Goal: Entertainment & Leisure: Consume media (video, audio)

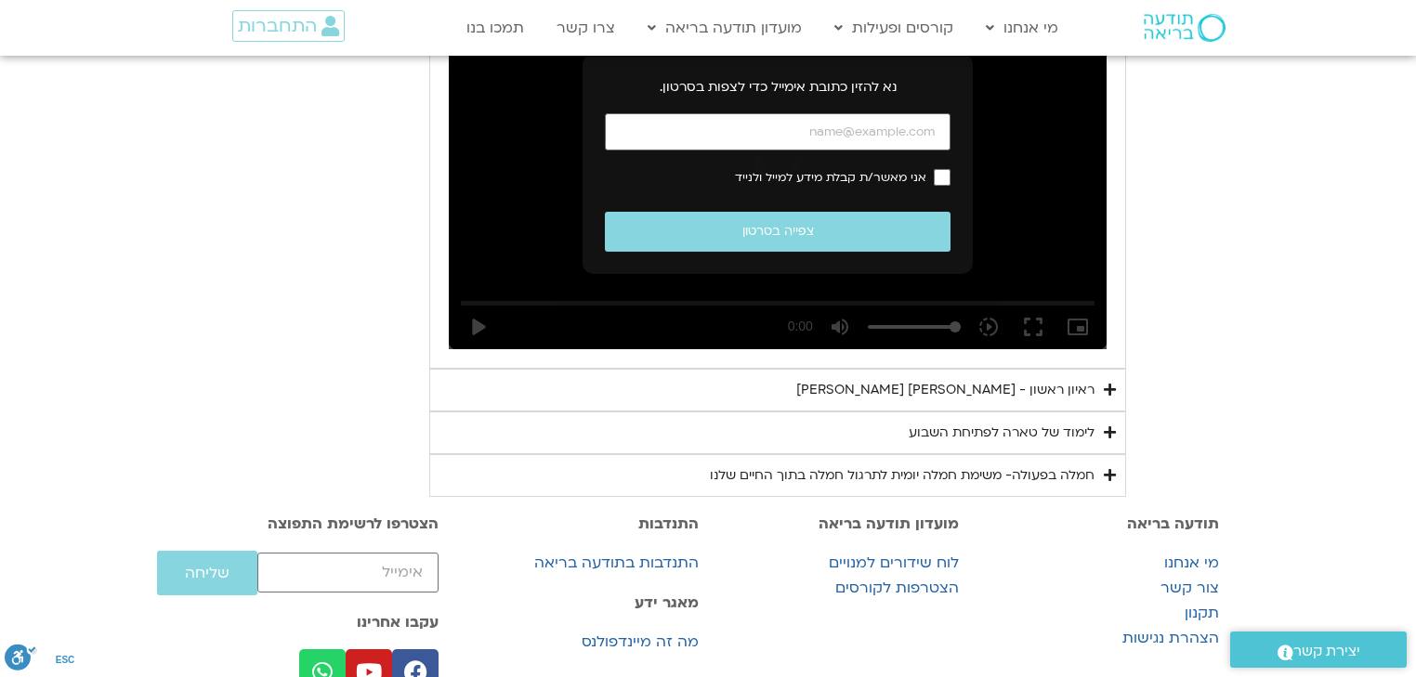
scroll to position [1162, 0]
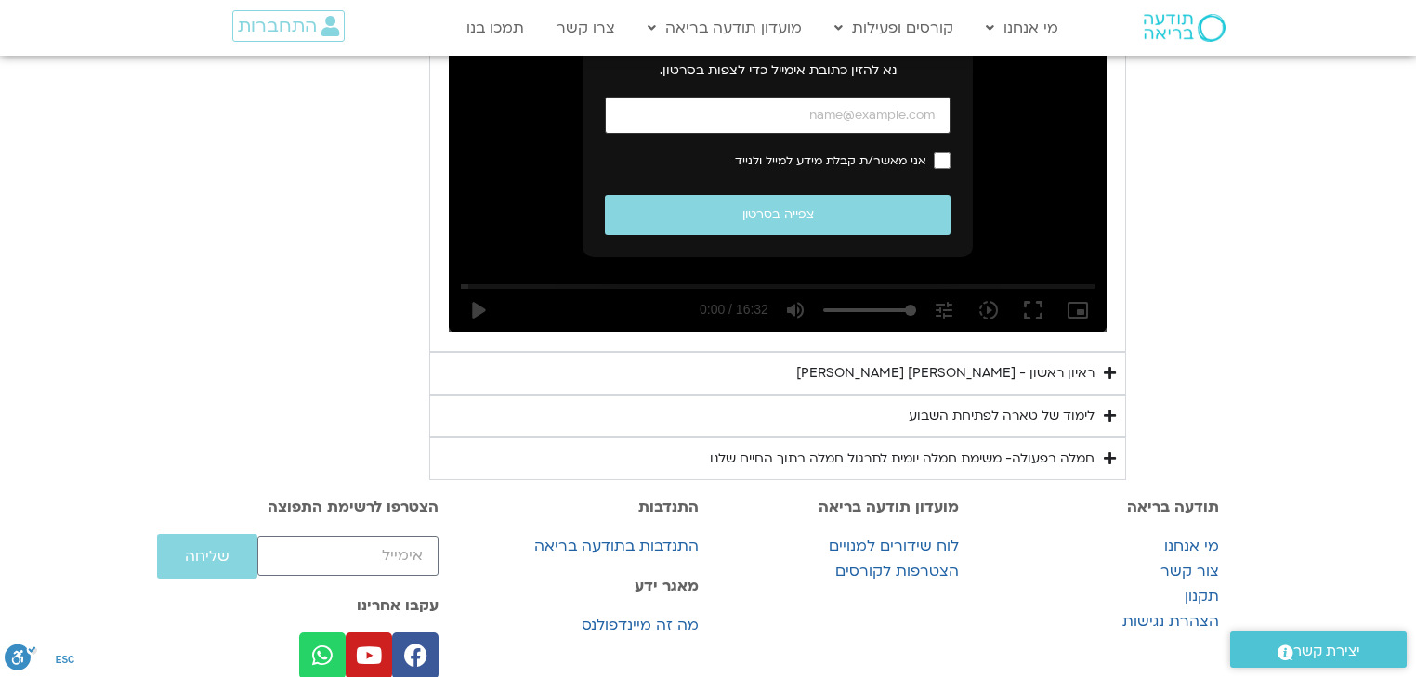
click at [735, 135] on input "כתובת אימייל" at bounding box center [778, 116] width 346 height 38
type input "[EMAIL_ADDRESS][DOMAIN_NAME]"
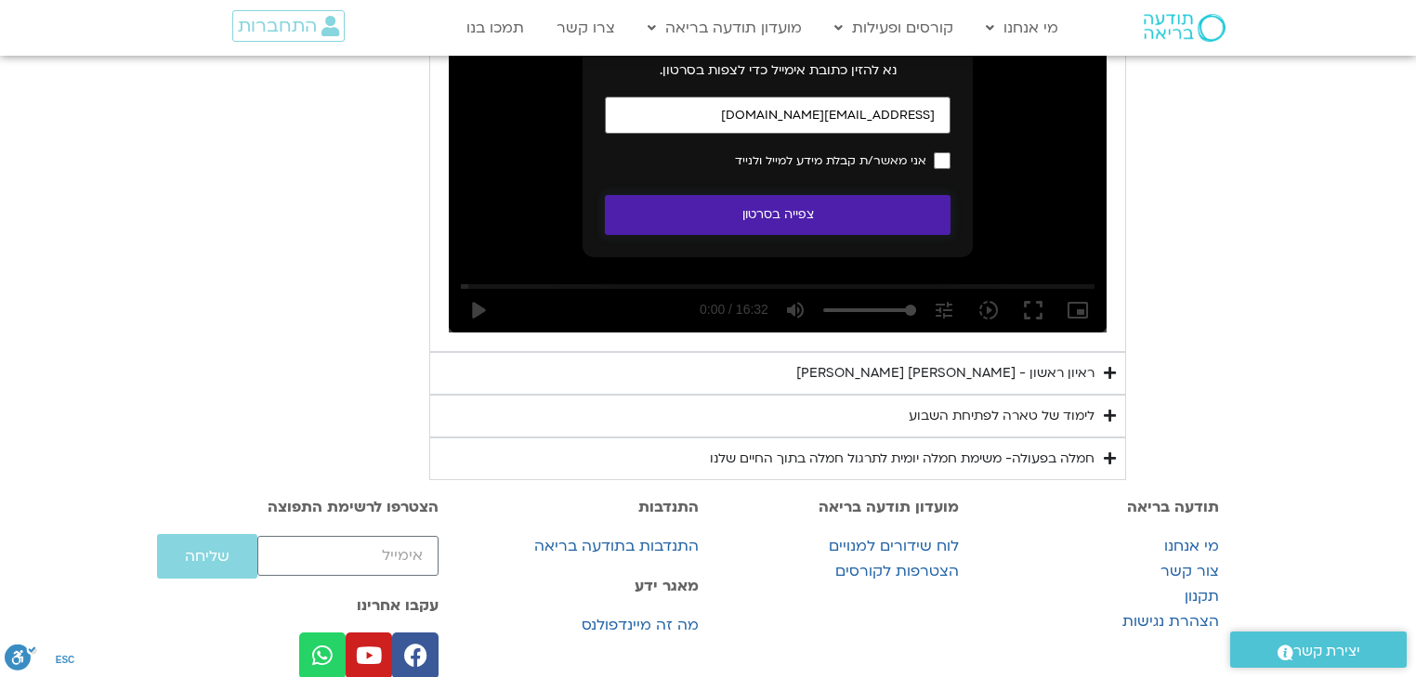
click at [888, 235] on button "צפייה בסרטון" at bounding box center [778, 215] width 346 height 40
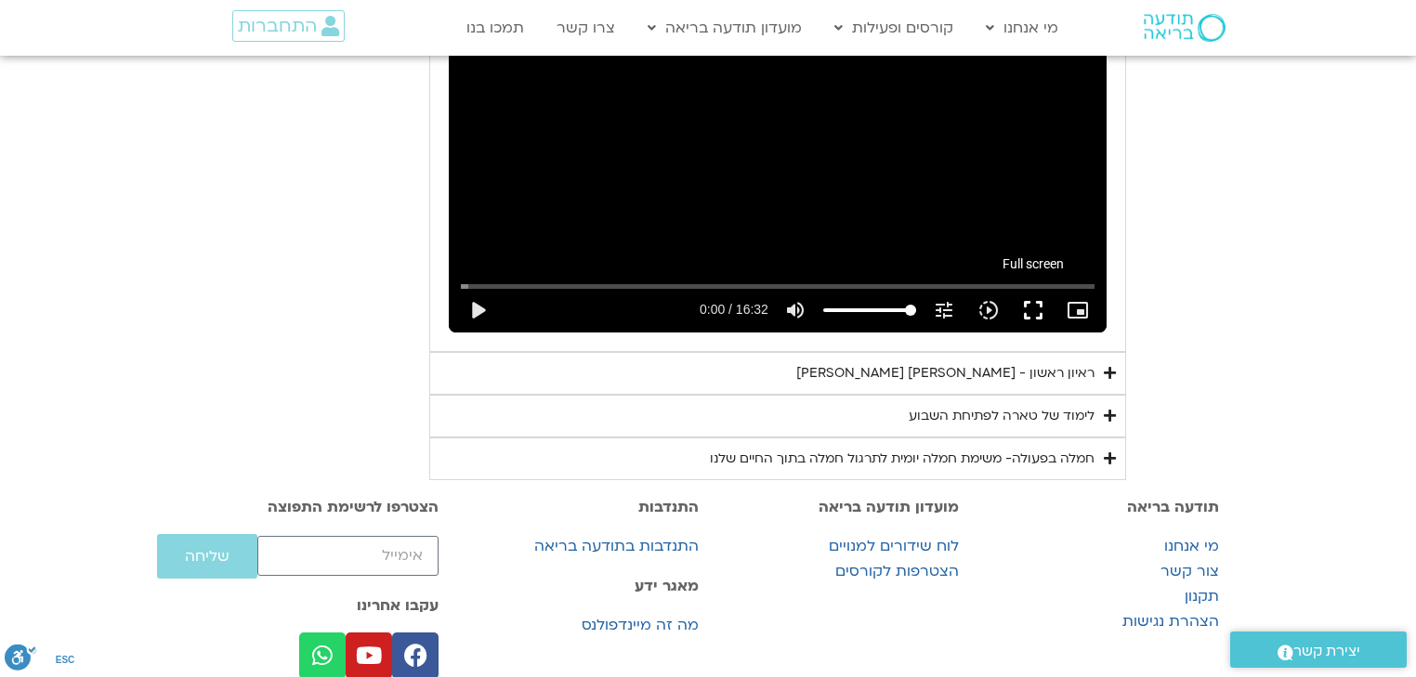
click at [1056, 333] on button "fullscreen" at bounding box center [1033, 310] width 45 height 45
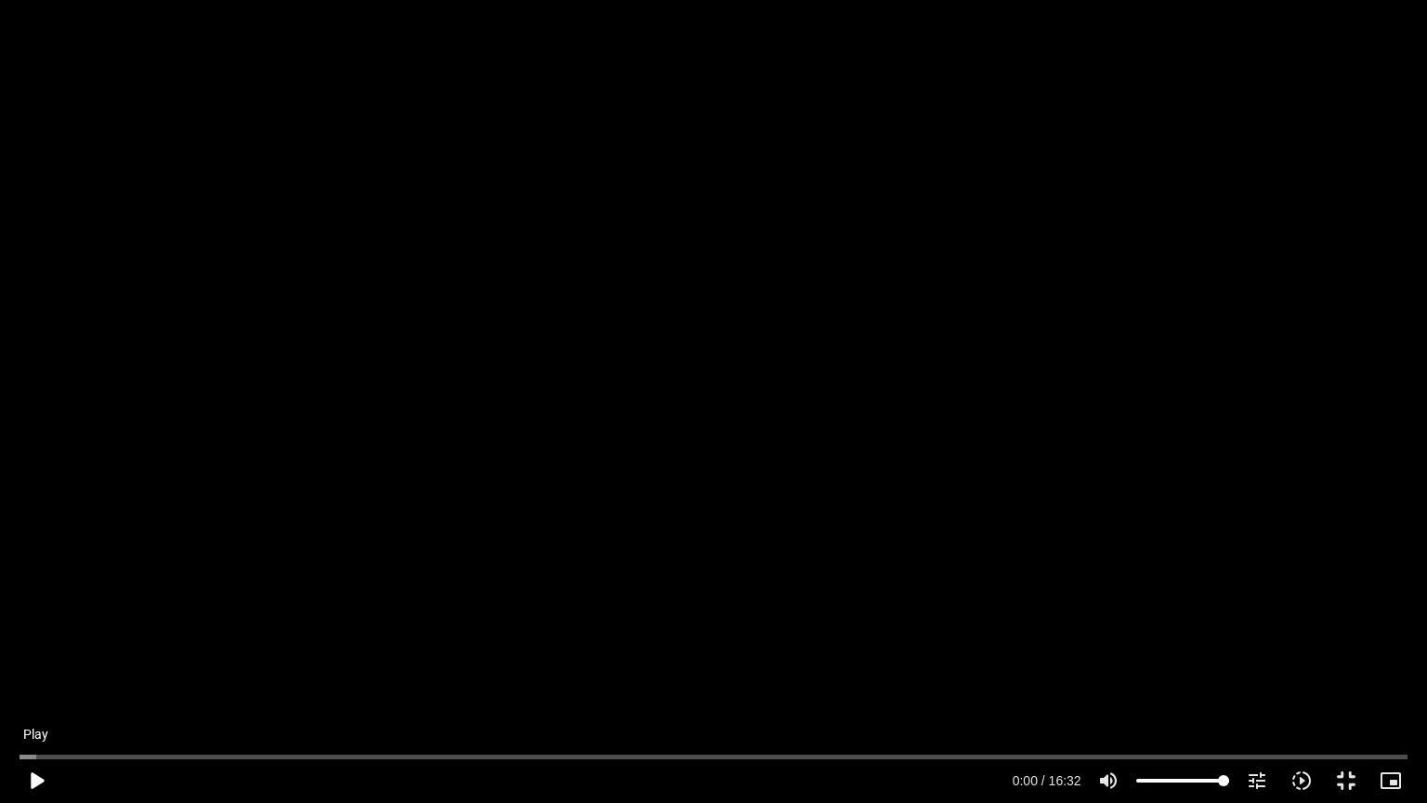
click at [37, 677] on button "play_arrow" at bounding box center [36, 780] width 45 height 45
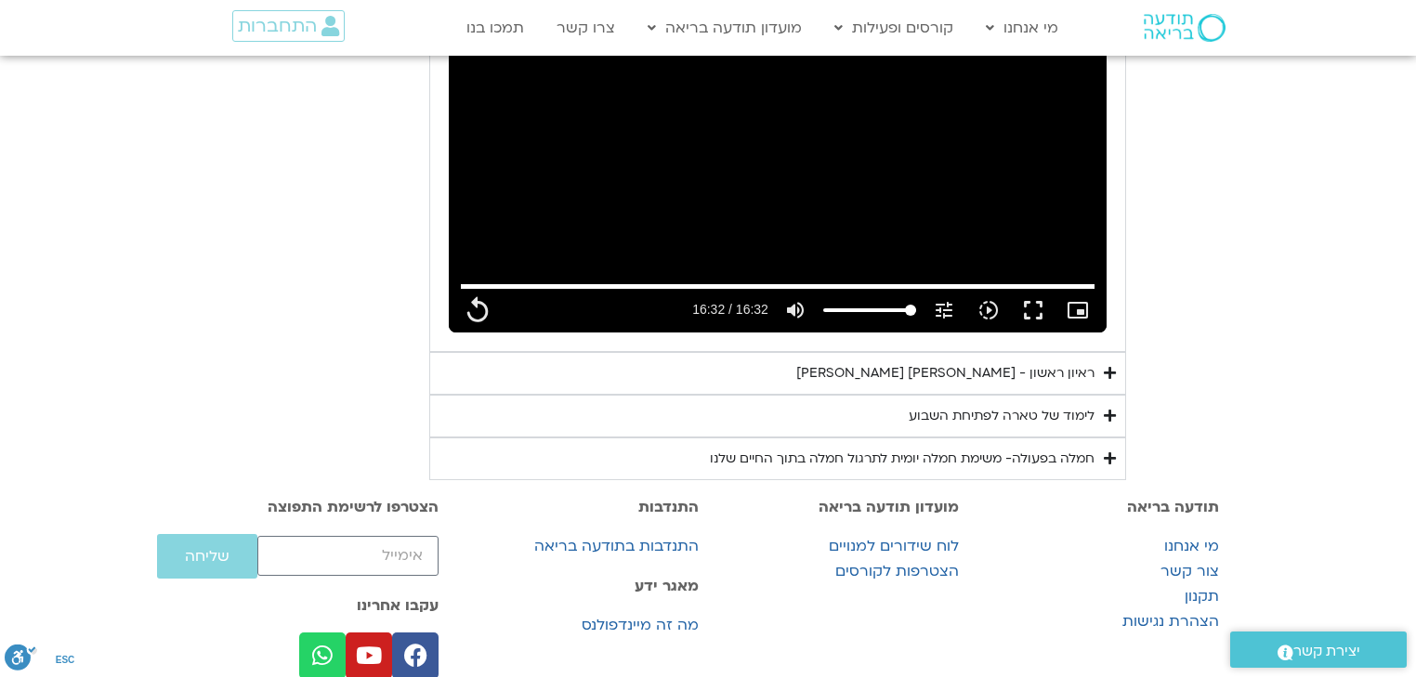
click at [1094, 427] on div "לימוד של טארה לפתיחת השבוע" at bounding box center [1002, 416] width 186 height 22
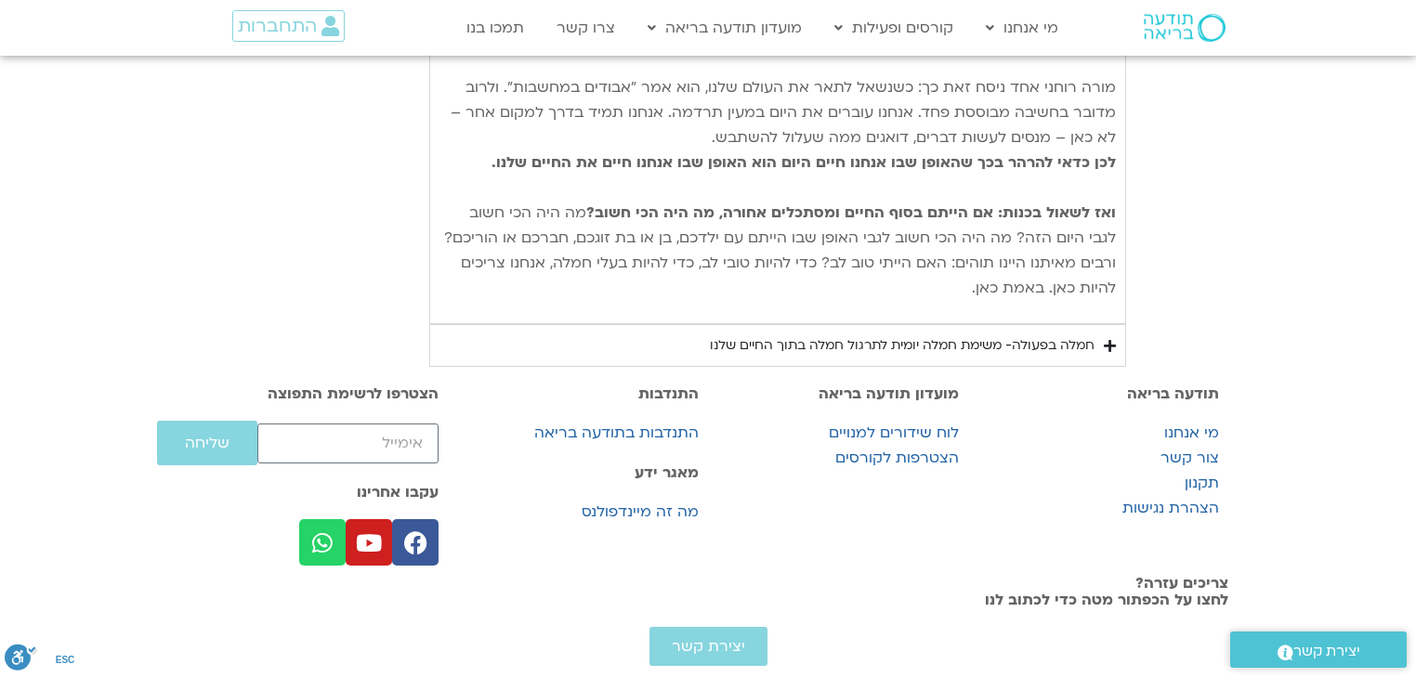
scroll to position [1979, 0]
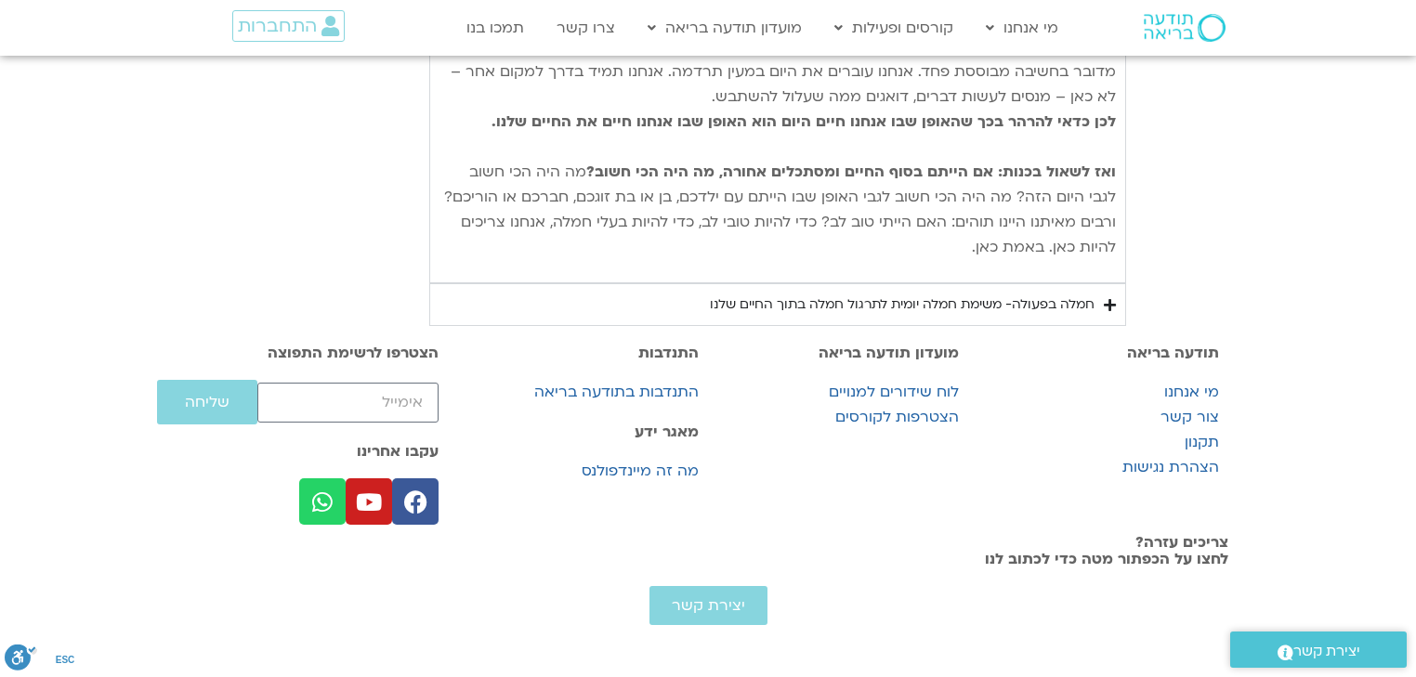
click at [1095, 300] on div "חמלה בפעולה- משימת חמלה יומית לתרגול חמלה בתוך החיים שלנו" at bounding box center [902, 305] width 385 height 22
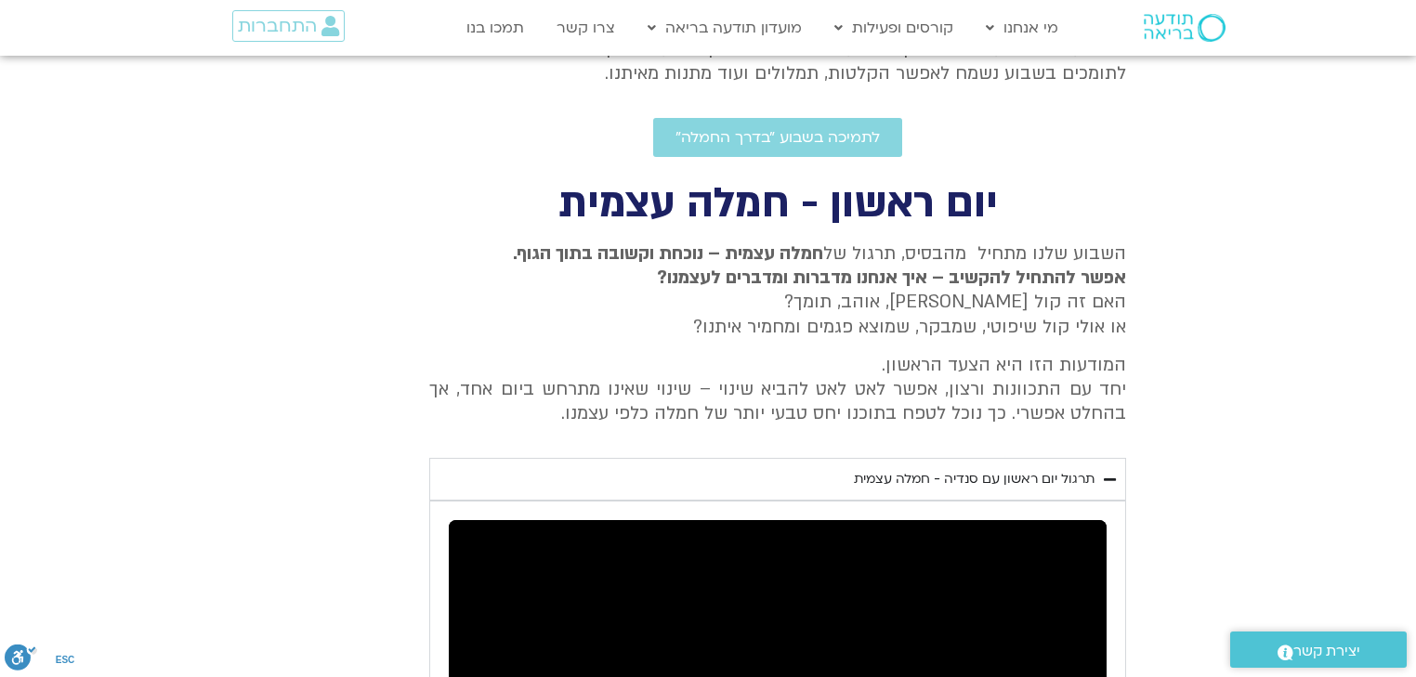
scroll to position [406, 0]
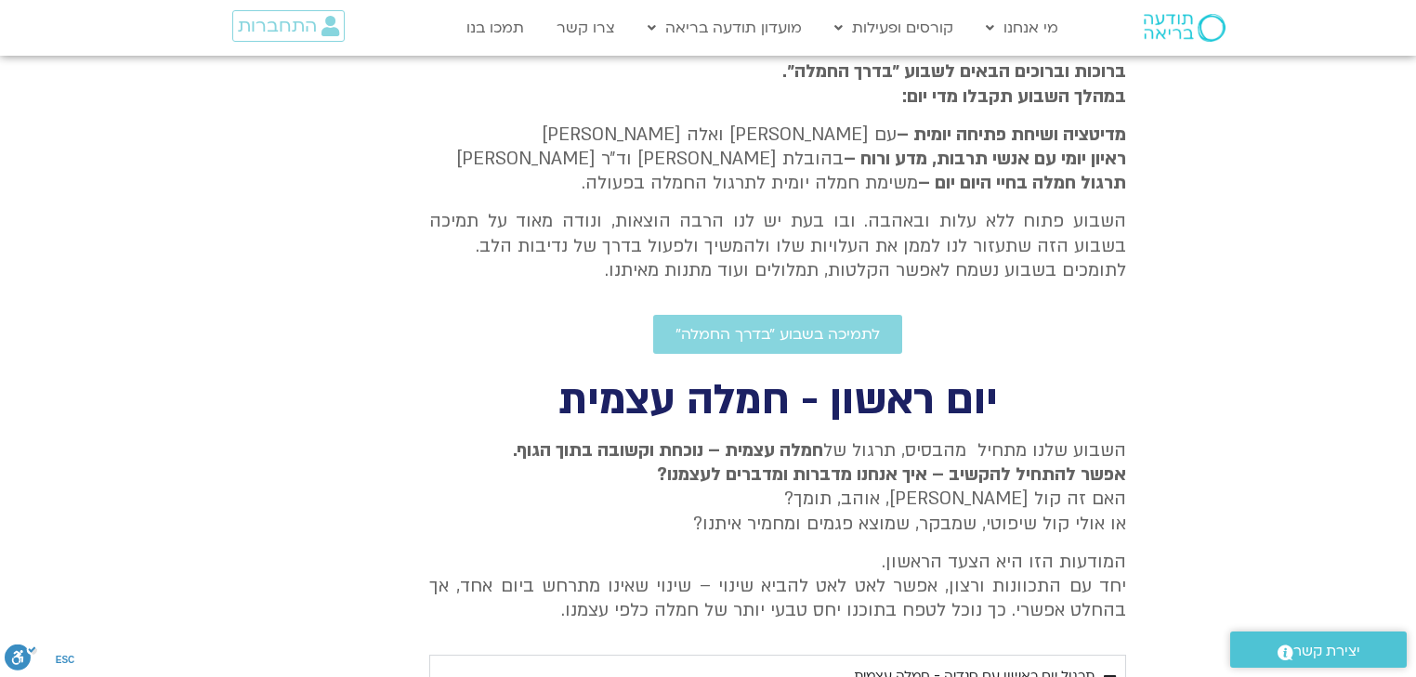
type input "992.52"
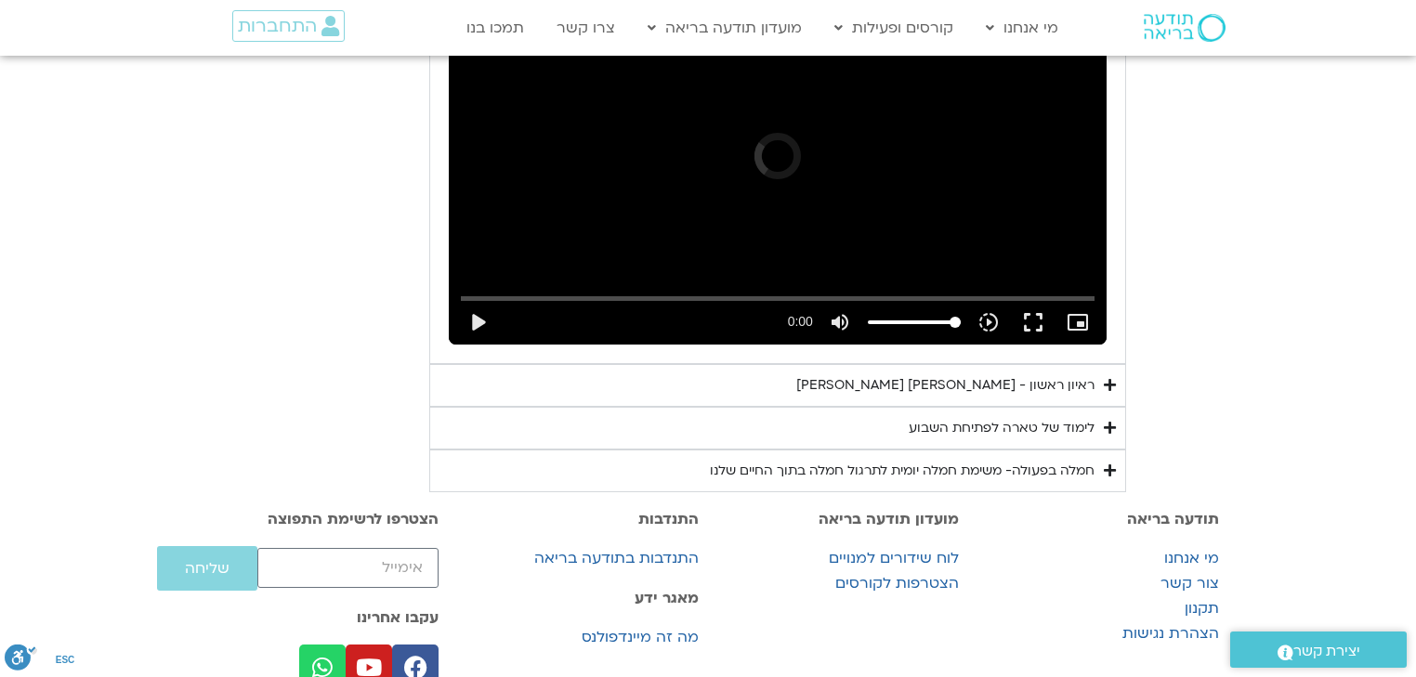
scroll to position [1162, 0]
